Goal: Task Accomplishment & Management: Complete application form

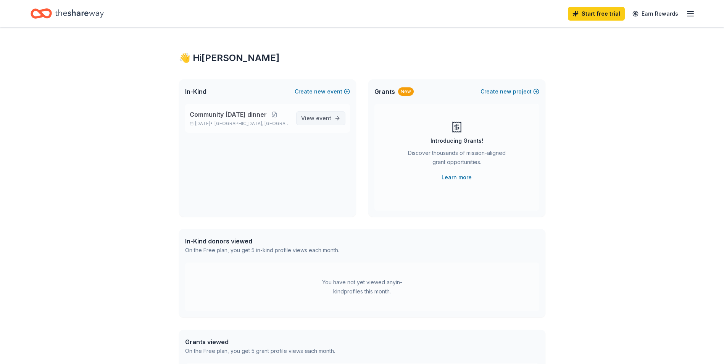
click at [328, 118] on span "event" at bounding box center [323, 118] width 15 height 6
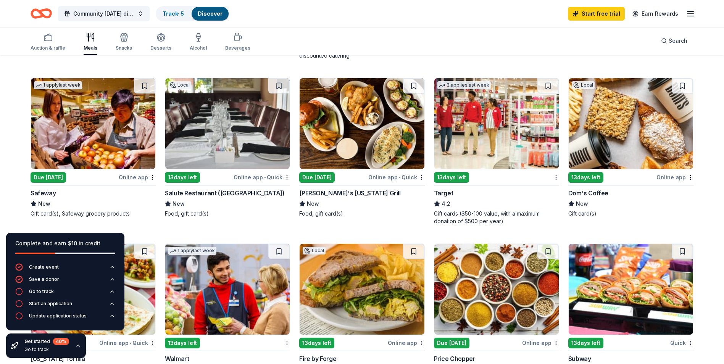
scroll to position [229, 0]
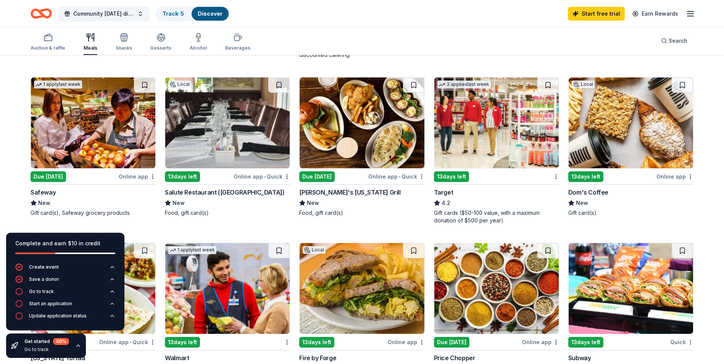
click at [312, 175] on div "Due [DATE]" at bounding box center [316, 176] width 35 height 11
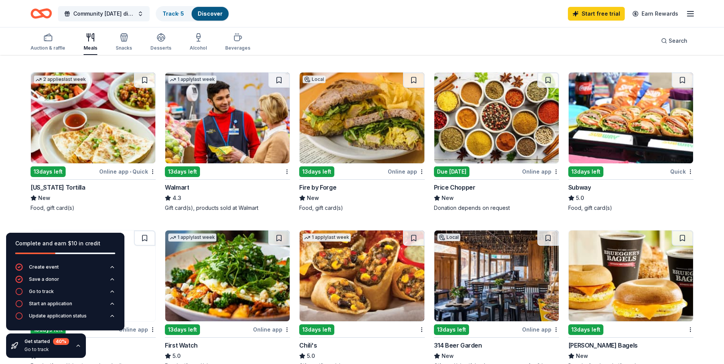
scroll to position [386, 0]
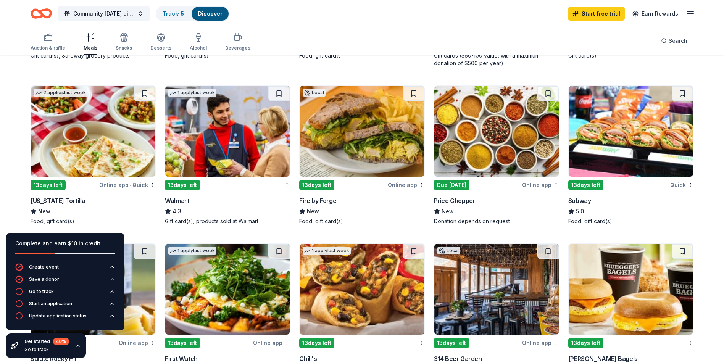
click at [182, 183] on div "13 days left" at bounding box center [182, 185] width 35 height 11
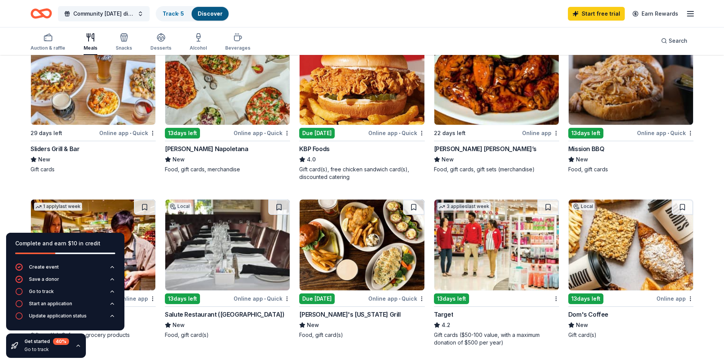
scroll to position [119, 0]
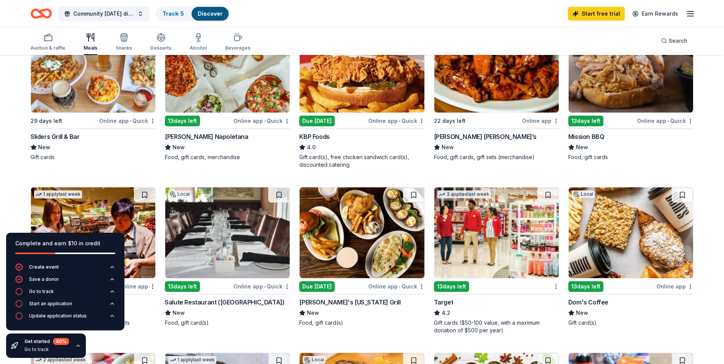
click at [453, 284] on div "13 days left" at bounding box center [451, 286] width 35 height 11
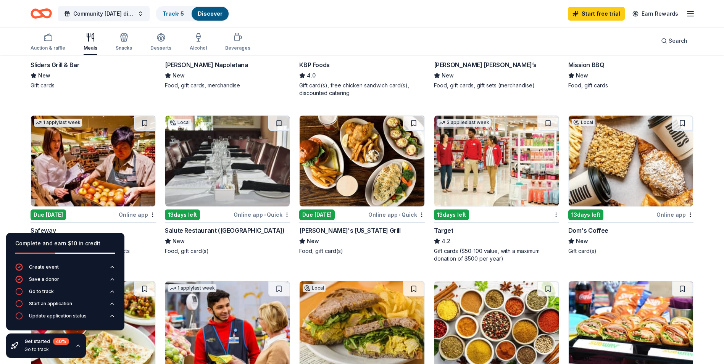
scroll to position [229, 0]
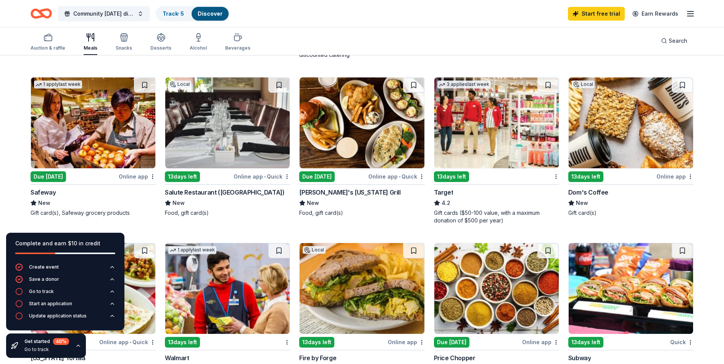
click at [234, 149] on img at bounding box center [227, 122] width 124 height 91
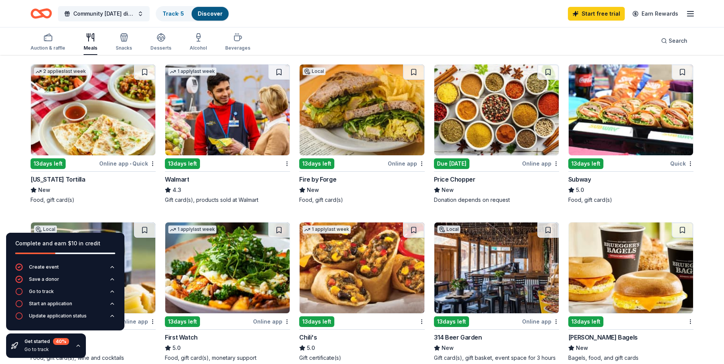
scroll to position [420, 0]
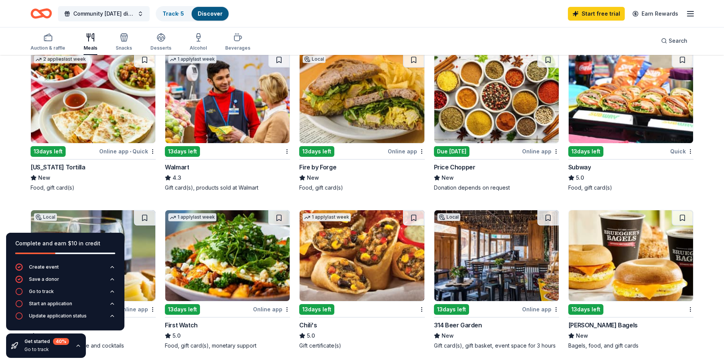
click at [476, 115] on img at bounding box center [496, 97] width 124 height 91
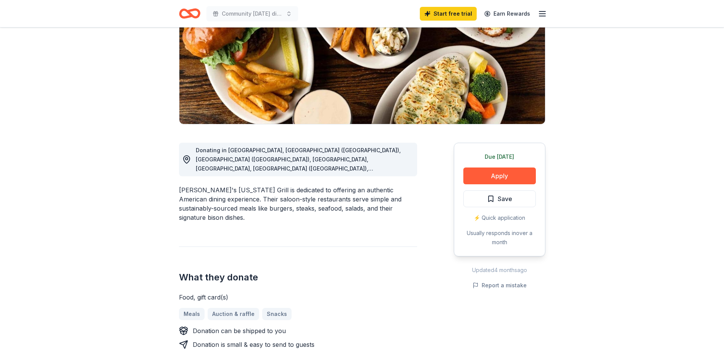
scroll to position [114, 0]
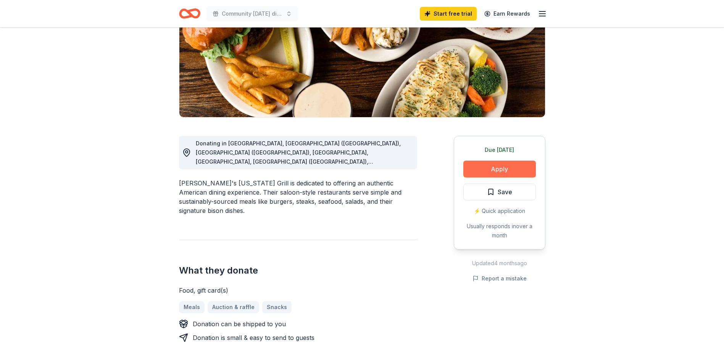
click at [500, 166] on button "Apply" at bounding box center [499, 169] width 72 height 17
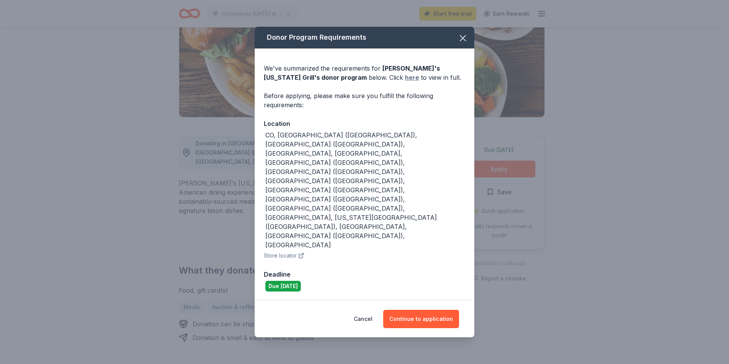
click at [405, 82] on link "here" at bounding box center [412, 77] width 14 height 9
click at [415, 310] on button "Continue to application" at bounding box center [421, 319] width 76 height 18
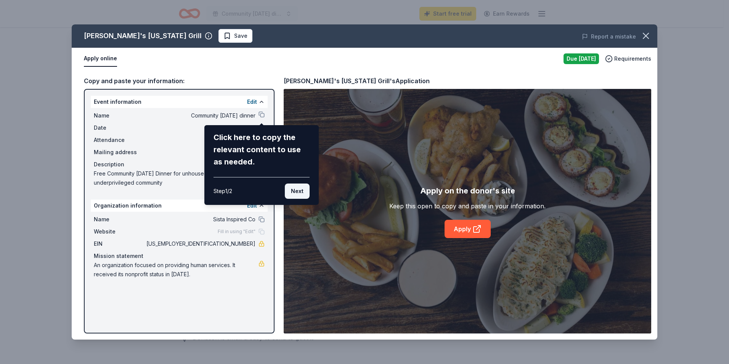
click at [298, 190] on button "Next" at bounding box center [297, 190] width 25 height 15
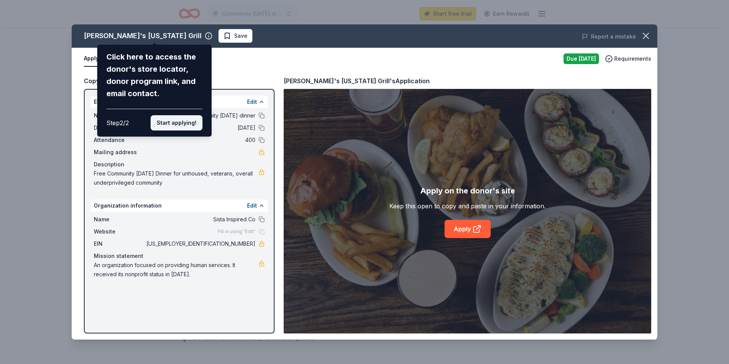
click at [176, 123] on button "Start applying!" at bounding box center [177, 122] width 52 height 15
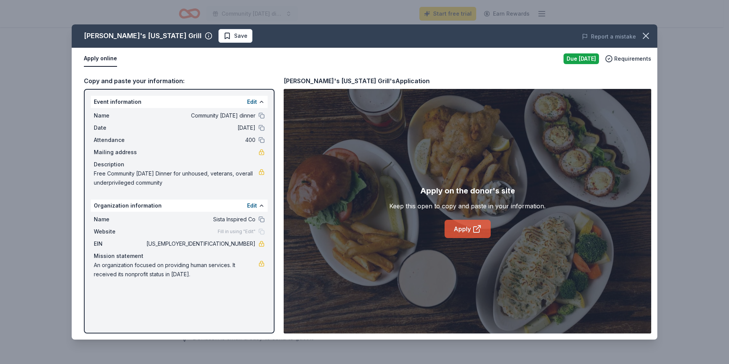
click at [468, 227] on link "Apply" at bounding box center [468, 229] width 46 height 18
click at [468, 228] on link "Apply" at bounding box center [468, 229] width 46 height 18
click at [645, 35] on icon "button" at bounding box center [645, 35] width 5 height 5
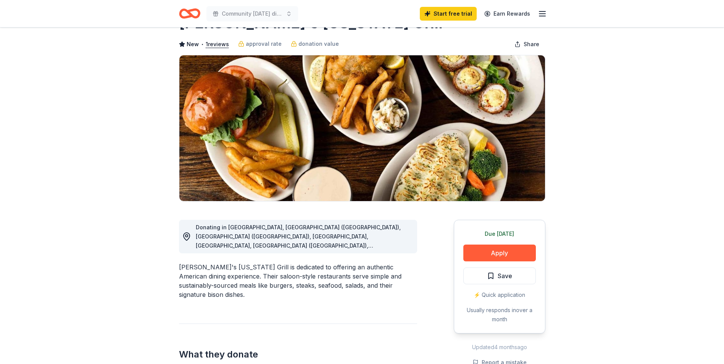
scroll to position [0, 0]
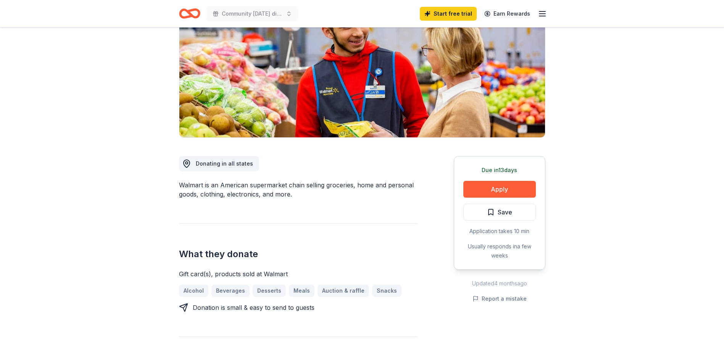
scroll to position [114, 0]
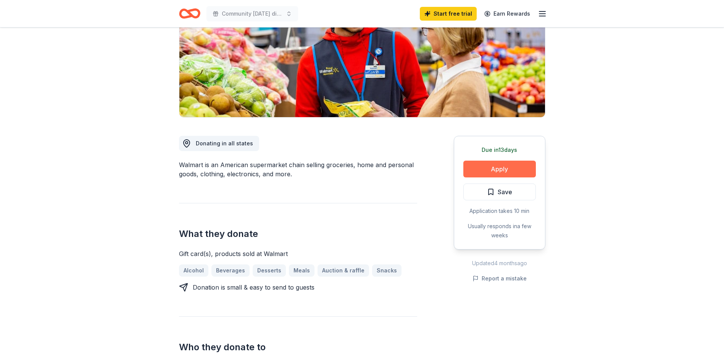
click at [503, 170] on button "Apply" at bounding box center [499, 169] width 72 height 17
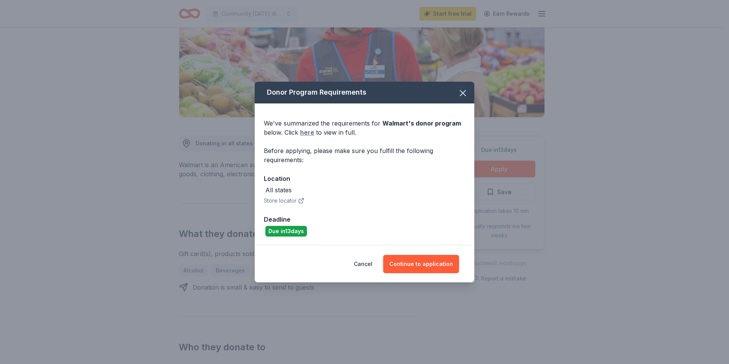
click at [305, 133] on link "here" at bounding box center [307, 132] width 14 height 9
click at [409, 262] on button "Continue to application" at bounding box center [421, 264] width 76 height 18
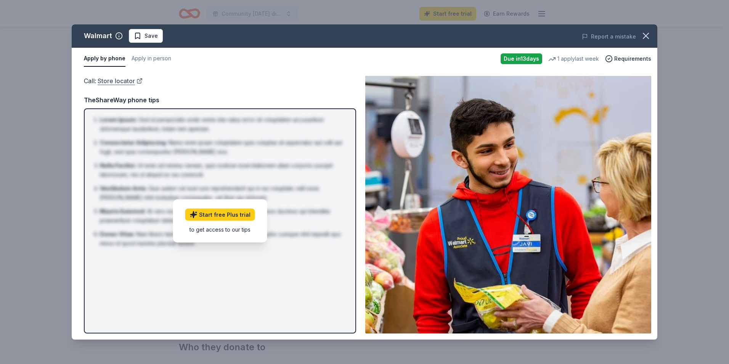
click at [120, 80] on link "Store locator" at bounding box center [120, 81] width 45 height 10
click at [141, 58] on button "Apply in person" at bounding box center [152, 59] width 40 height 16
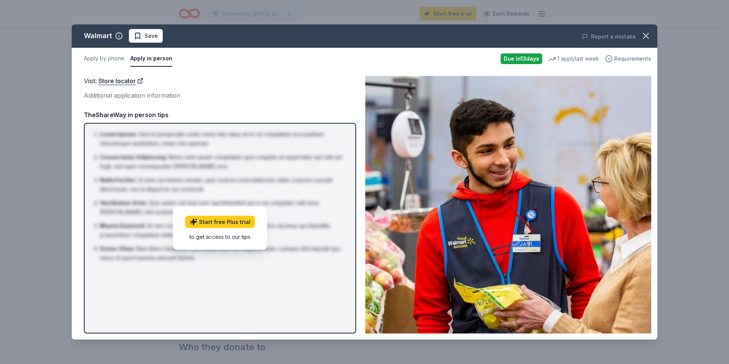
click at [630, 57] on span "Requirements" at bounding box center [632, 58] width 37 height 9
click at [646, 35] on icon "button" at bounding box center [646, 36] width 11 height 11
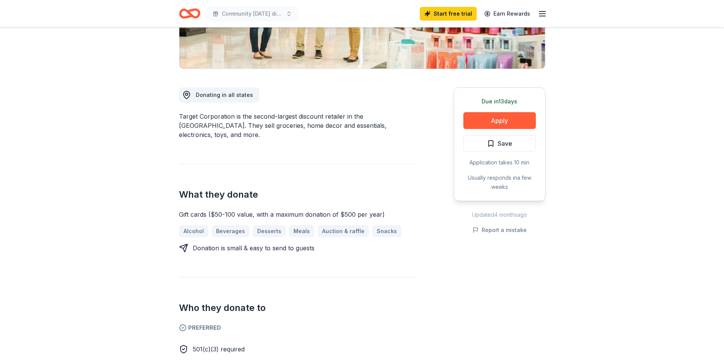
scroll to position [153, 0]
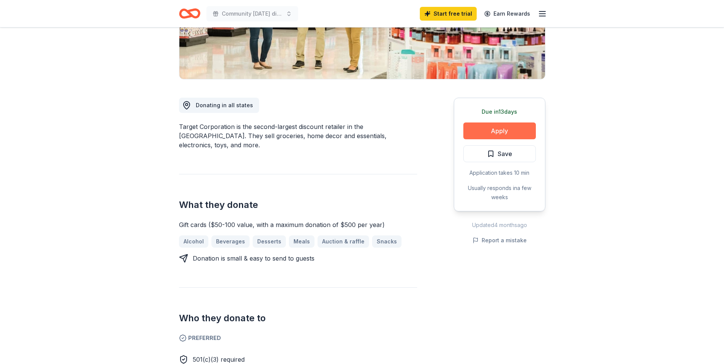
click at [503, 130] on button "Apply" at bounding box center [499, 130] width 72 height 17
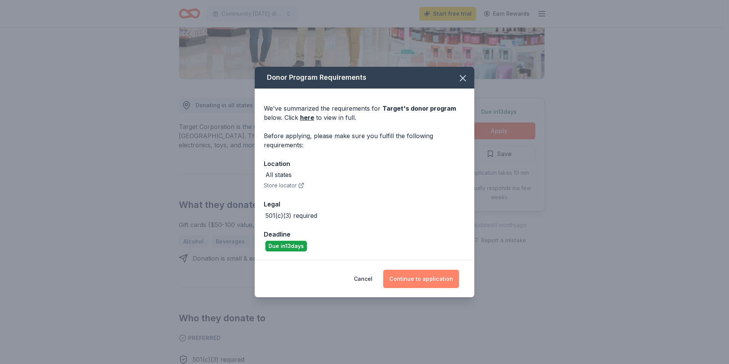
click at [424, 278] on button "Continue to application" at bounding box center [421, 279] width 76 height 18
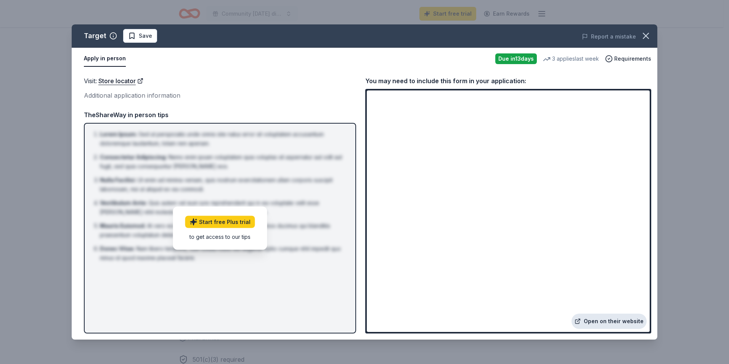
click at [609, 321] on link "Open on their website" at bounding box center [609, 321] width 75 height 15
click at [644, 34] on icon "button" at bounding box center [646, 36] width 11 height 11
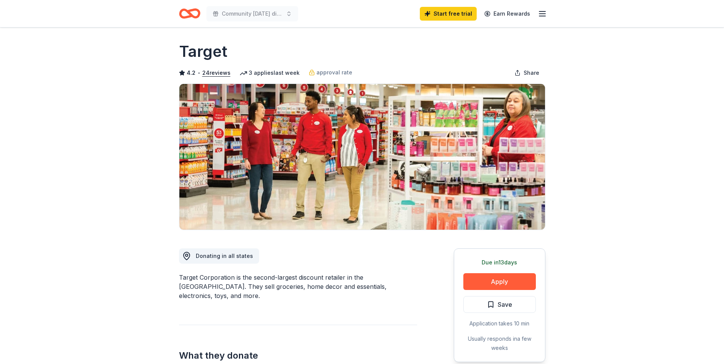
scroll to position [0, 0]
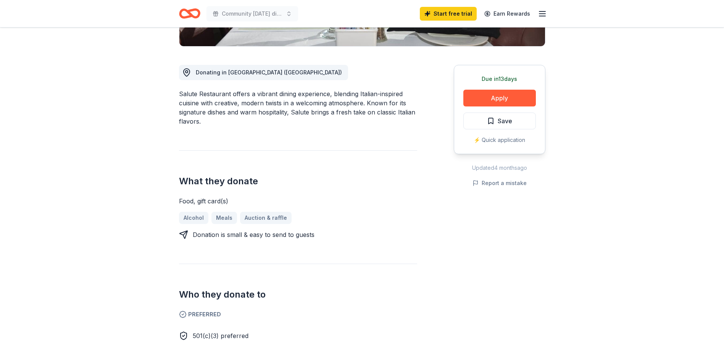
scroll to position [191, 0]
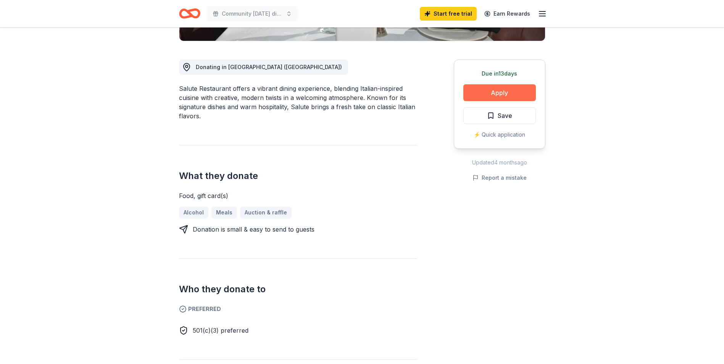
click at [498, 92] on button "Apply" at bounding box center [499, 92] width 72 height 17
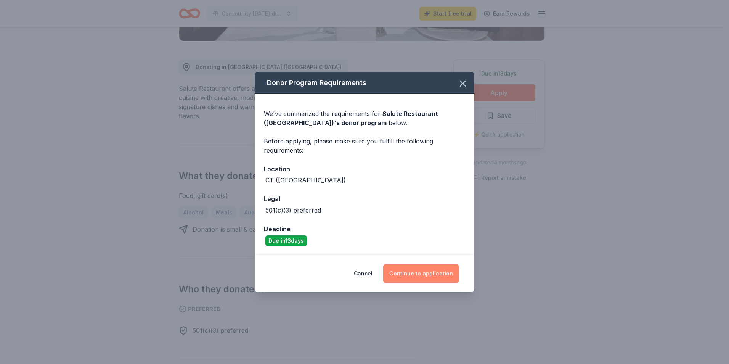
click at [420, 271] on button "Continue to application" at bounding box center [421, 273] width 76 height 18
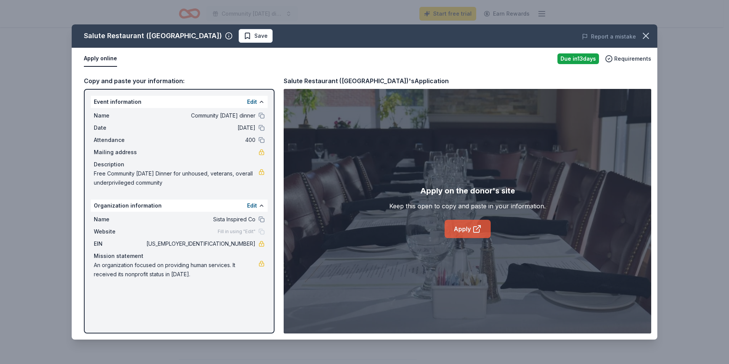
click at [463, 227] on link "Apply" at bounding box center [468, 229] width 46 height 18
click at [647, 35] on icon "button" at bounding box center [646, 36] width 11 height 11
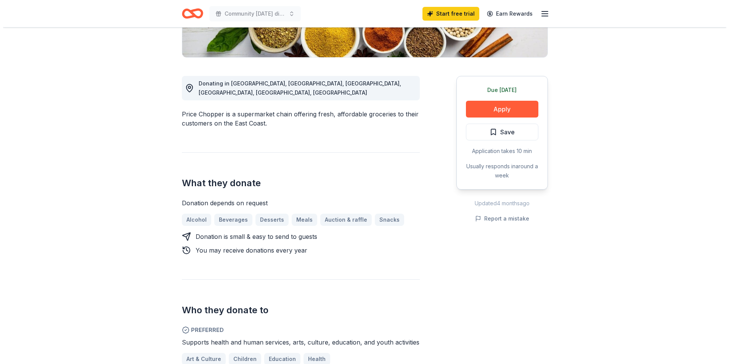
scroll to position [153, 0]
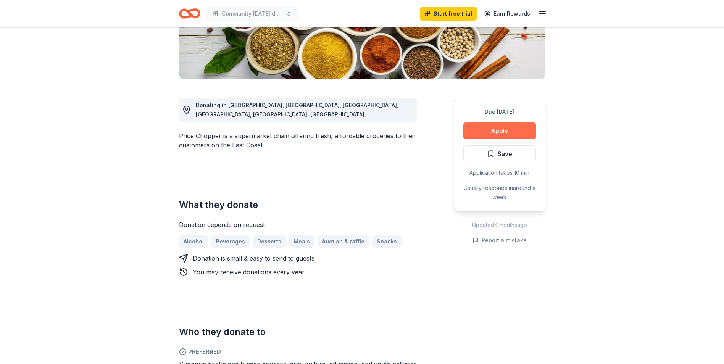
click at [511, 132] on button "Apply" at bounding box center [499, 130] width 72 height 17
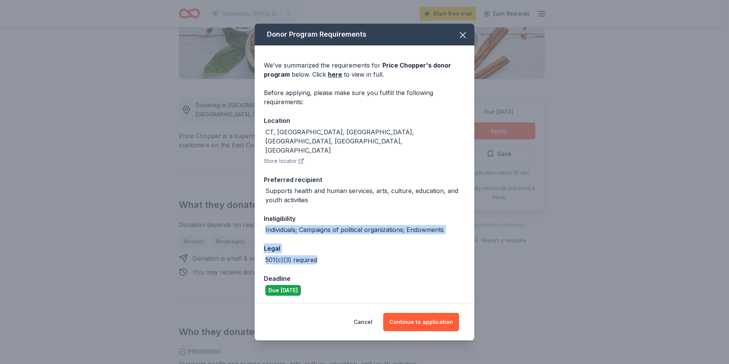
drag, startPoint x: 476, startPoint y: 204, endPoint x: 478, endPoint y: 244, distance: 40.1
click at [478, 244] on div "Donor Program Requirements We've summarized the requirements for Price Chopper …" at bounding box center [364, 182] width 729 height 364
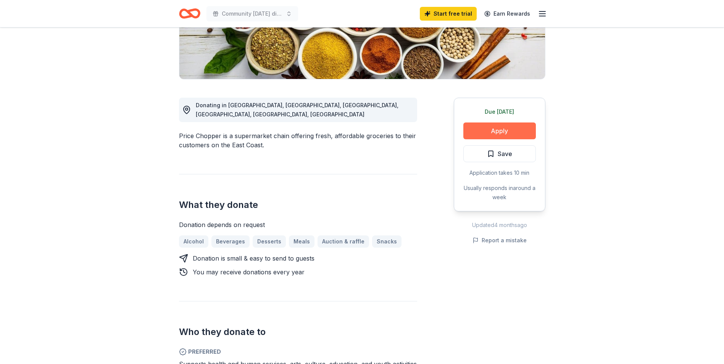
drag, startPoint x: 478, startPoint y: 244, endPoint x: 504, endPoint y: 130, distance: 117.1
click at [504, 130] on button "Apply" at bounding box center [499, 130] width 72 height 17
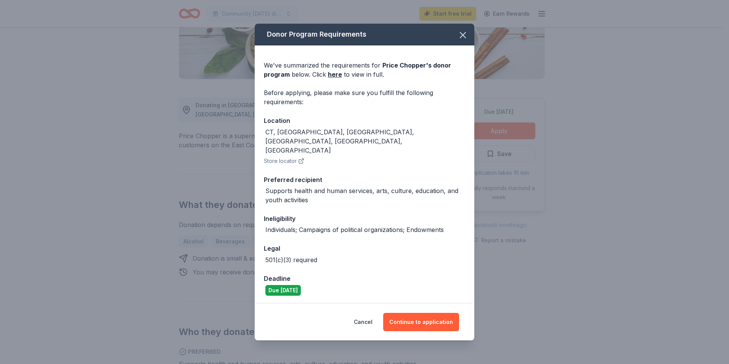
scroll to position [13, 0]
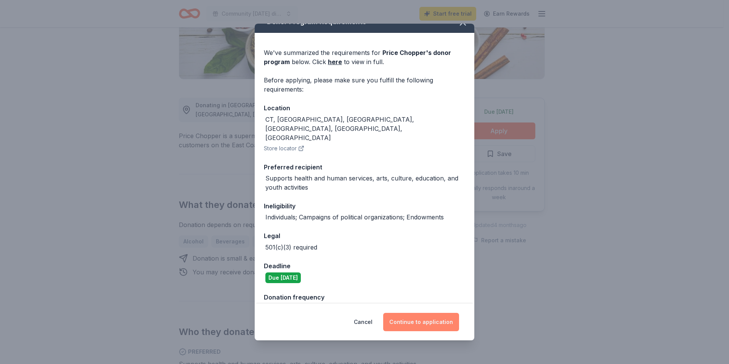
click at [411, 323] on button "Continue to application" at bounding box center [421, 322] width 76 height 18
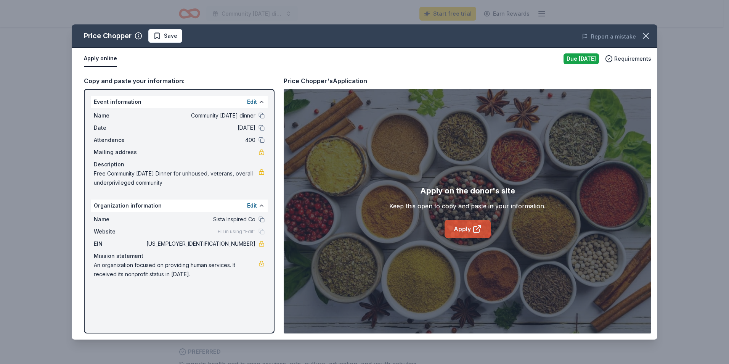
click at [468, 227] on link "Apply" at bounding box center [468, 229] width 46 height 18
